Goal: Transaction & Acquisition: Obtain resource

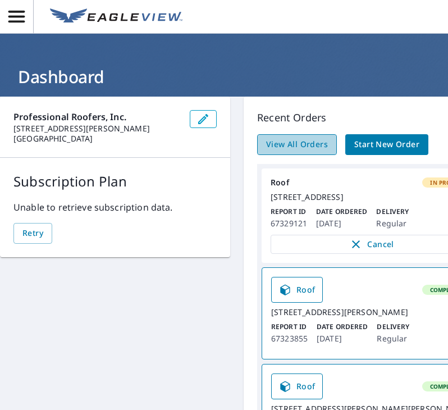
click at [280, 137] on link "View All Orders" at bounding box center [297, 144] width 80 height 21
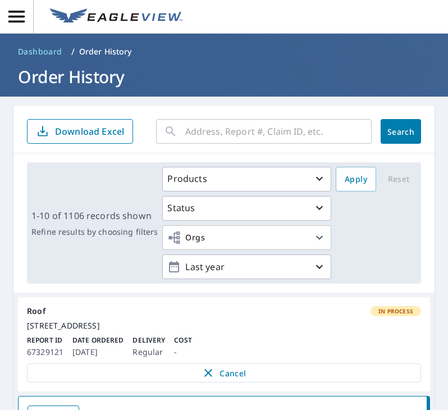
click at [243, 127] on input "text" at bounding box center [278, 131] width 187 height 31
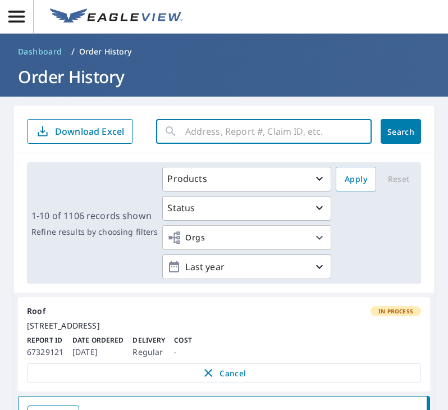
paste input "[STREET_ADDRESS][PERSON_NAME] [GEOGRAPHIC_DATA], [GEOGRAPHIC_DATA]"
type input "[STREET_ADDRESS][PERSON_NAME] [GEOGRAPHIC_DATA], [GEOGRAPHIC_DATA]"
click button "Search" at bounding box center [401, 131] width 40 height 25
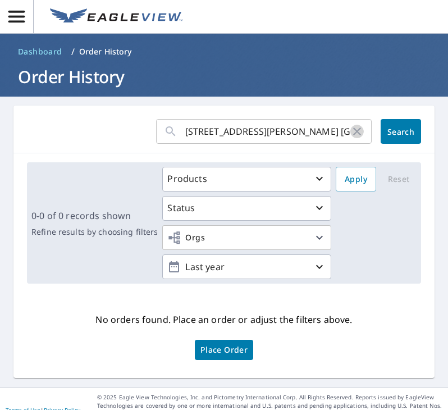
click at [351, 133] on icon "button" at bounding box center [357, 131] width 13 height 13
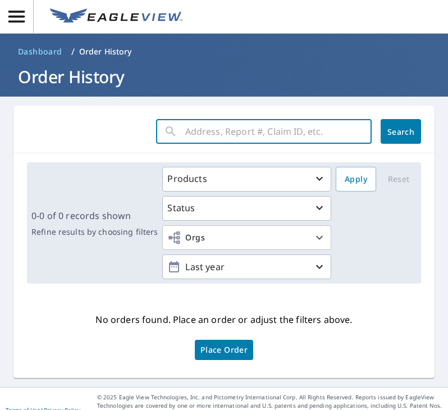
click at [313, 126] on input "text" at bounding box center [278, 131] width 187 height 31
paste input "[STREET_ADDRESS][PERSON_NAME] [GEOGRAPHIC_DATA], [GEOGRAPHIC_DATA]"
drag, startPoint x: 339, startPoint y: 133, endPoint x: 244, endPoint y: 132, distance: 94.4
click at [244, 132] on input "[STREET_ADDRESS][PERSON_NAME] [GEOGRAPHIC_DATA], [GEOGRAPHIC_DATA]" at bounding box center [267, 131] width 165 height 31
type input "1965 [PERSON_NAME] Blvd"
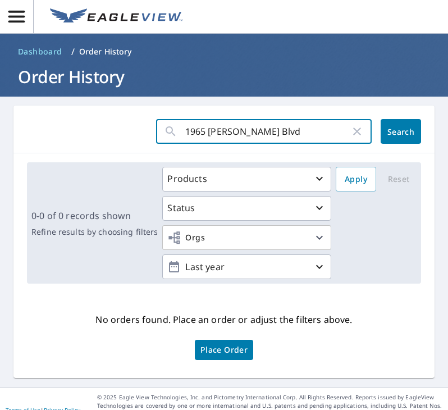
click button "Search" at bounding box center [401, 131] width 40 height 25
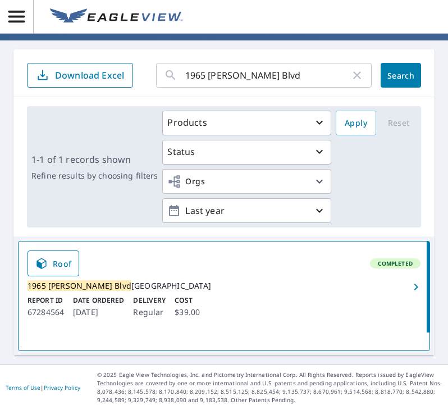
scroll to position [66, 0]
click at [411, 286] on icon "button" at bounding box center [416, 286] width 13 height 13
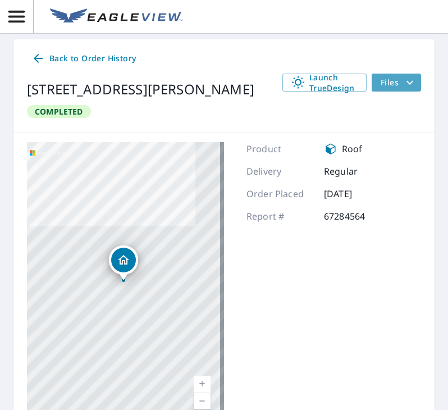
click at [404, 87] on icon "filesDropdownBtn-67284564" at bounding box center [410, 82] width 13 height 13
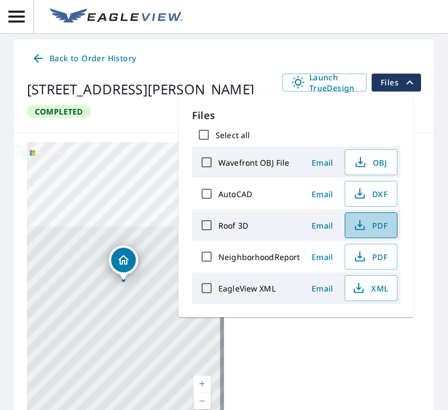
click at [373, 230] on span "PDF" at bounding box center [370, 225] width 36 height 13
